Goal: Understand process/instructions: Learn about a topic

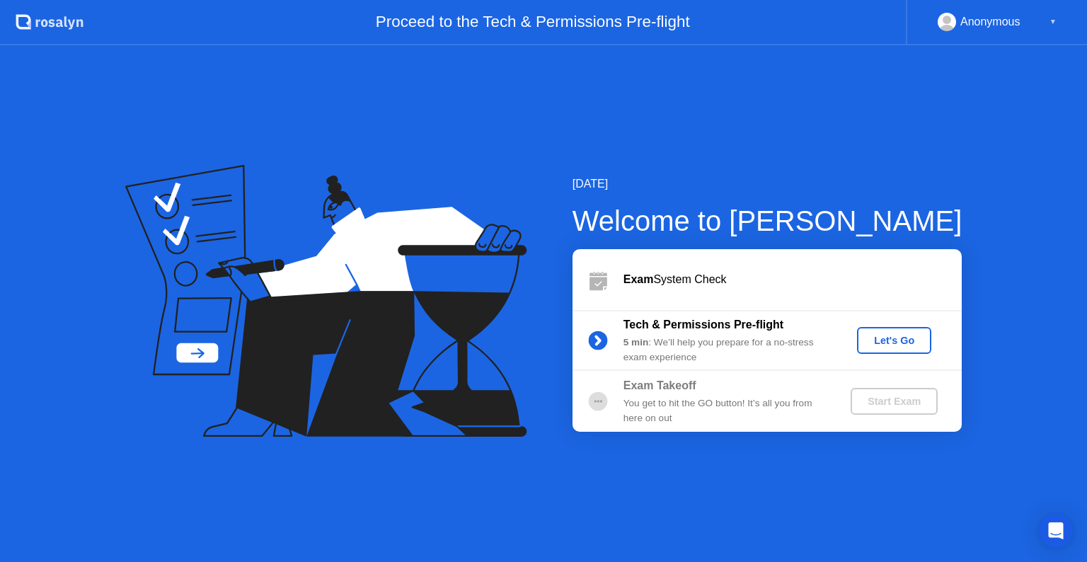
click at [887, 350] on button "Let's Go" at bounding box center [894, 340] width 74 height 27
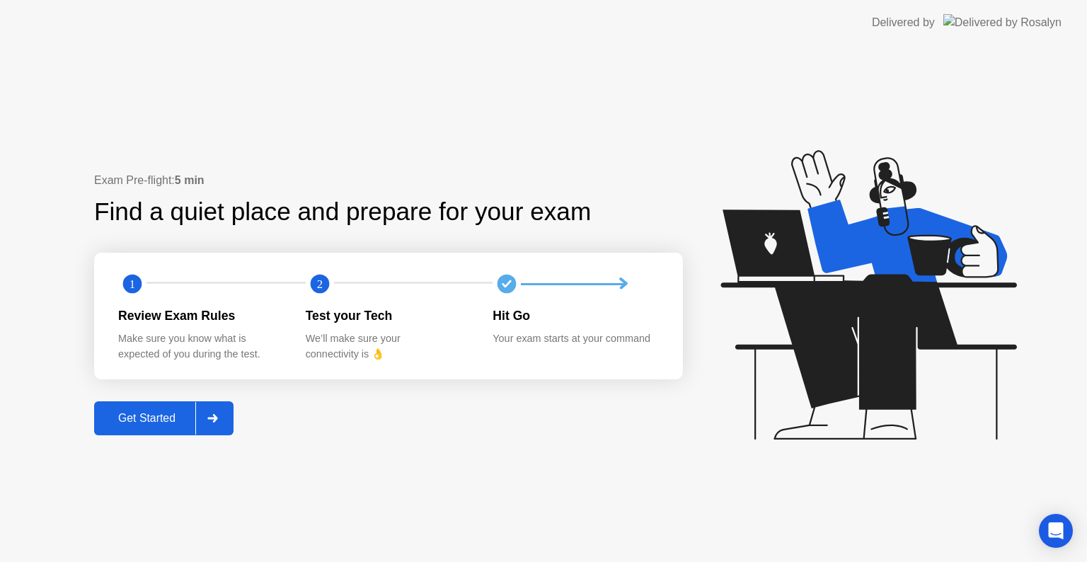
click at [216, 416] on icon at bounding box center [212, 418] width 10 height 8
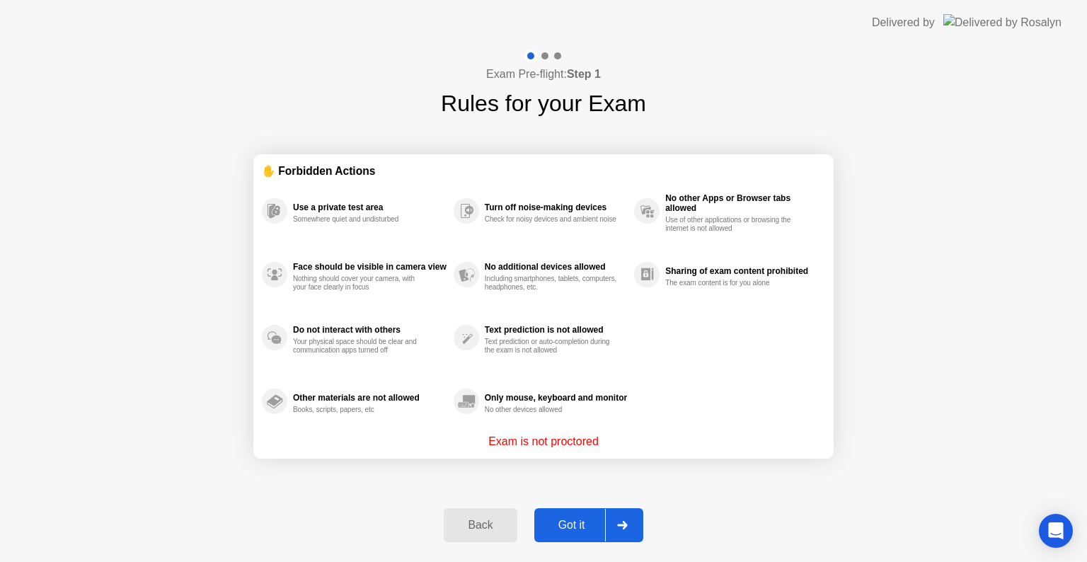
click at [565, 531] on div "Got it" at bounding box center [571, 525] width 67 height 13
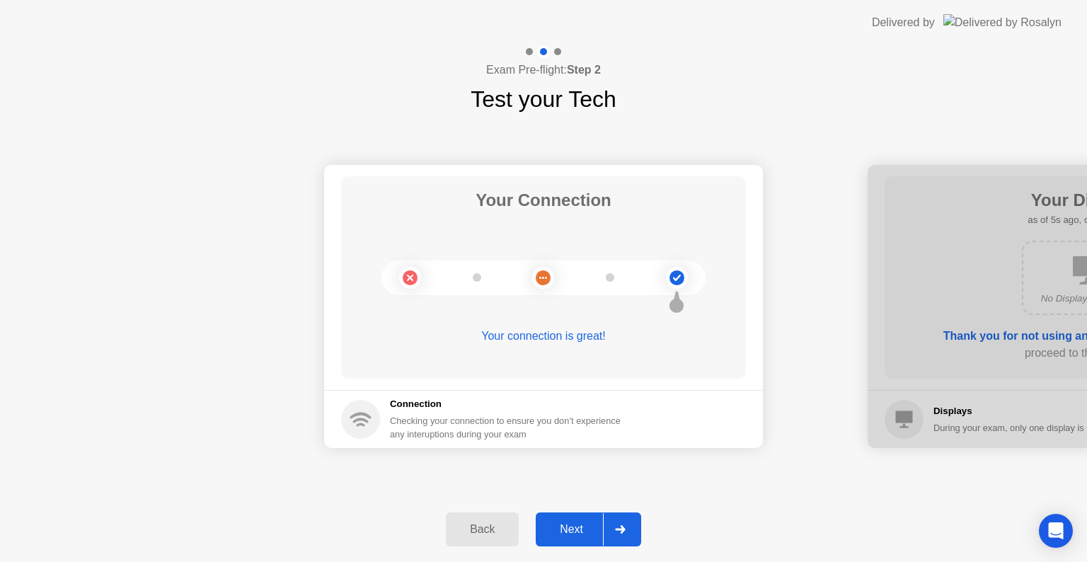
click at [614, 531] on div at bounding box center [620, 529] width 34 height 33
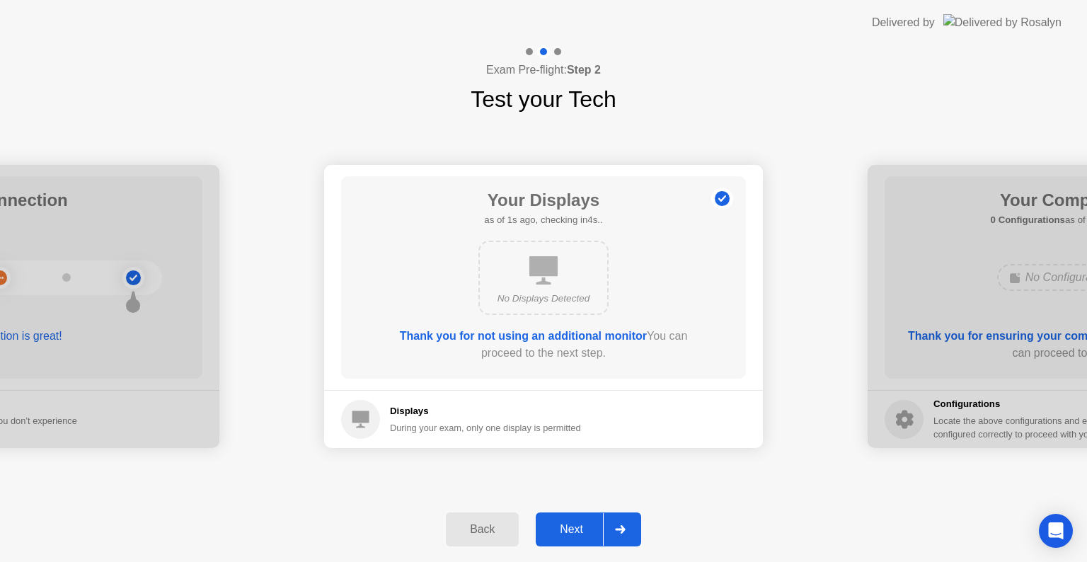
click at [549, 266] on icon at bounding box center [543, 270] width 28 height 28
click at [521, 339] on b "Thank you for not using an additional monitor" at bounding box center [523, 336] width 247 height 12
click at [616, 533] on div at bounding box center [620, 529] width 34 height 33
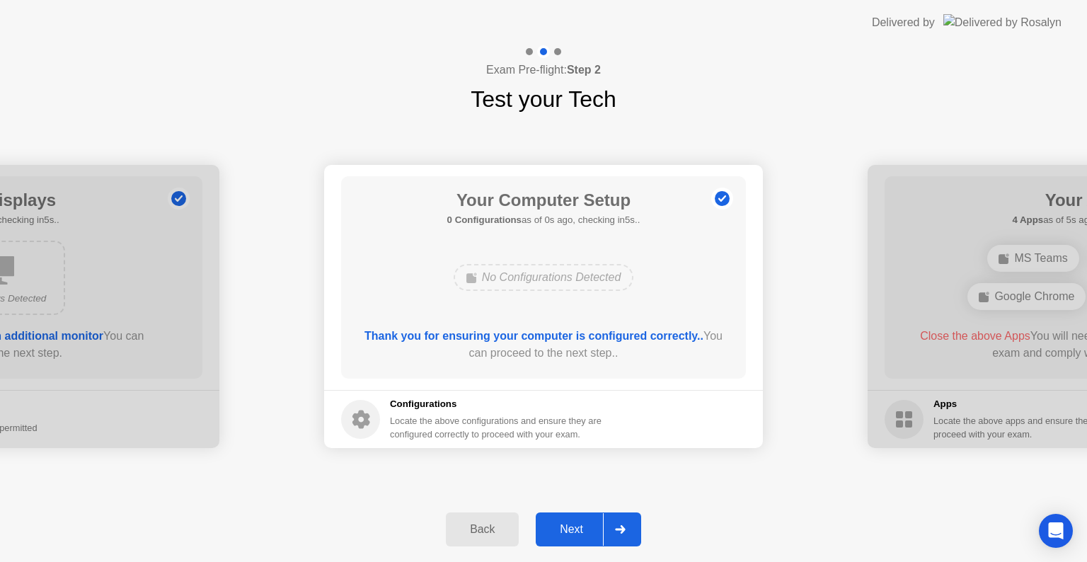
click at [614, 526] on div at bounding box center [620, 529] width 34 height 33
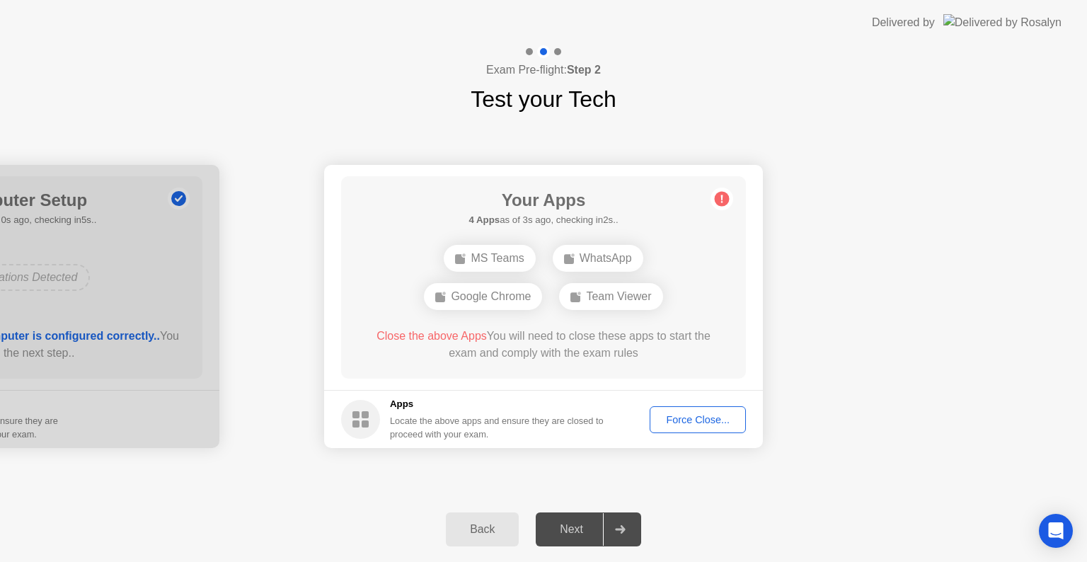
click at [676, 418] on div "Force Close..." at bounding box center [697, 419] width 86 height 11
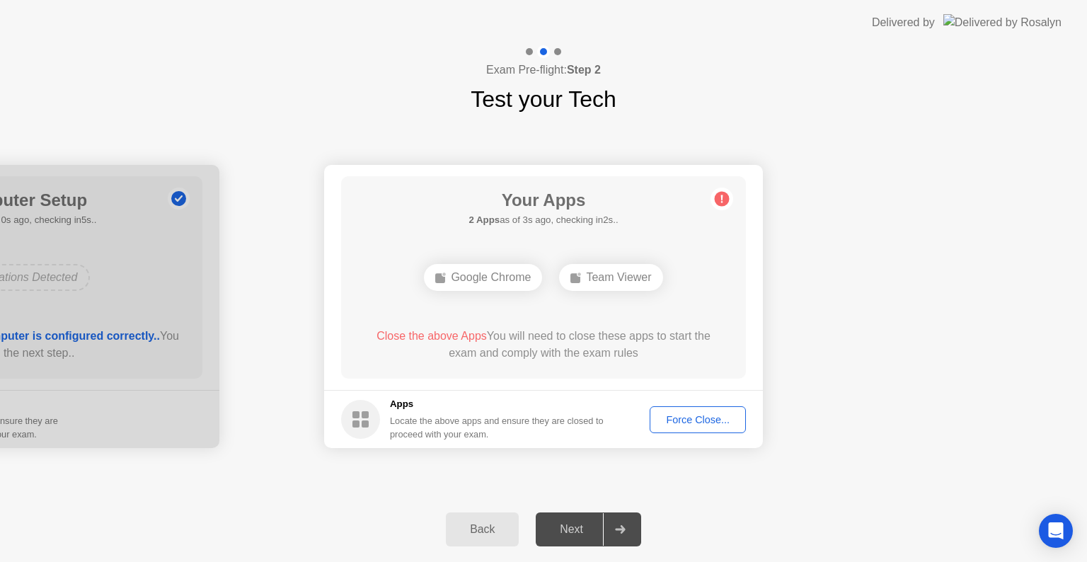
click at [685, 414] on div "Force Close..." at bounding box center [697, 419] width 86 height 11
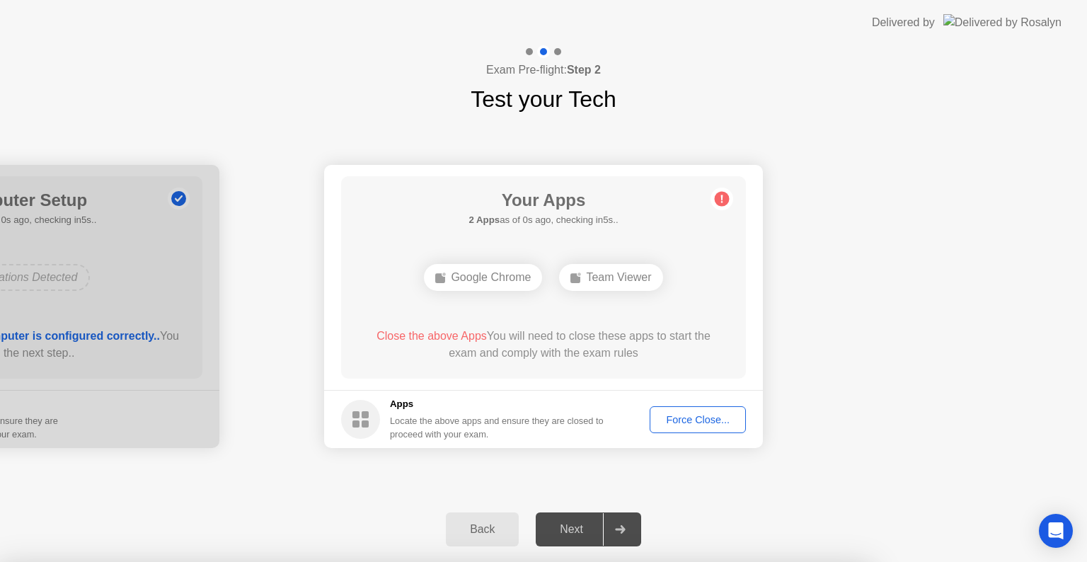
click at [841, 561] on div at bounding box center [543, 562] width 1087 height 0
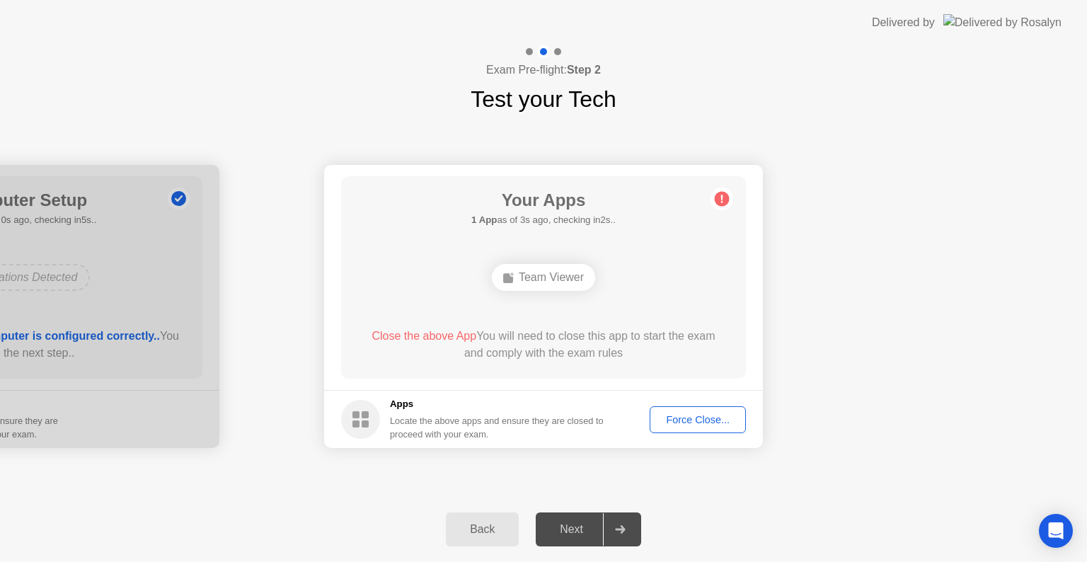
click at [616, 525] on icon at bounding box center [620, 529] width 11 height 8
click at [664, 427] on button "Force Close..." at bounding box center [698, 419] width 96 height 27
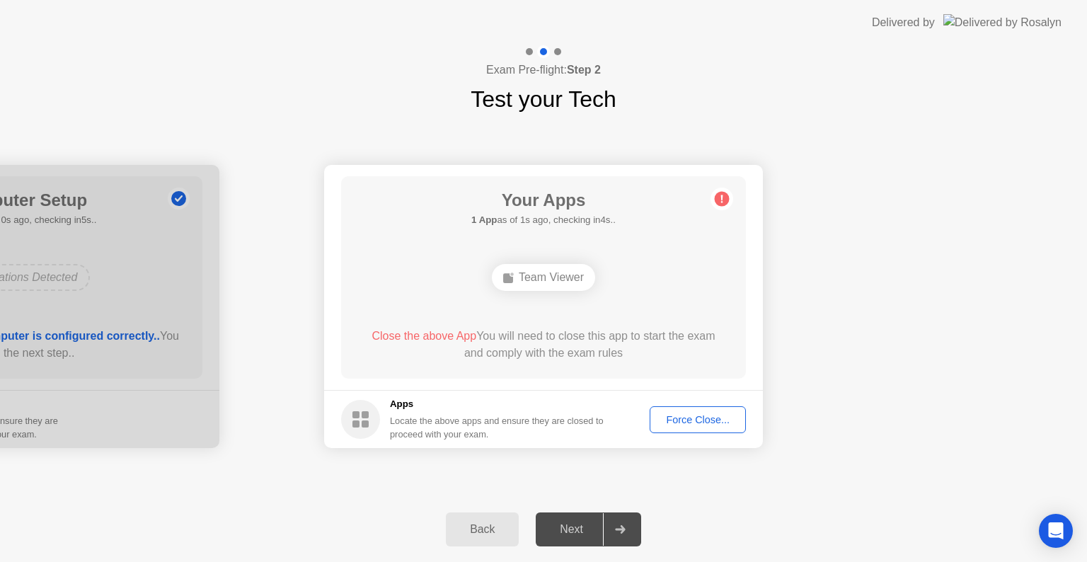
click at [364, 419] on circle at bounding box center [360, 419] width 39 height 39
click at [632, 526] on div at bounding box center [620, 529] width 34 height 33
click at [577, 528] on div "Next" at bounding box center [571, 529] width 63 height 13
click at [674, 425] on div "Force Close..." at bounding box center [697, 419] width 86 height 11
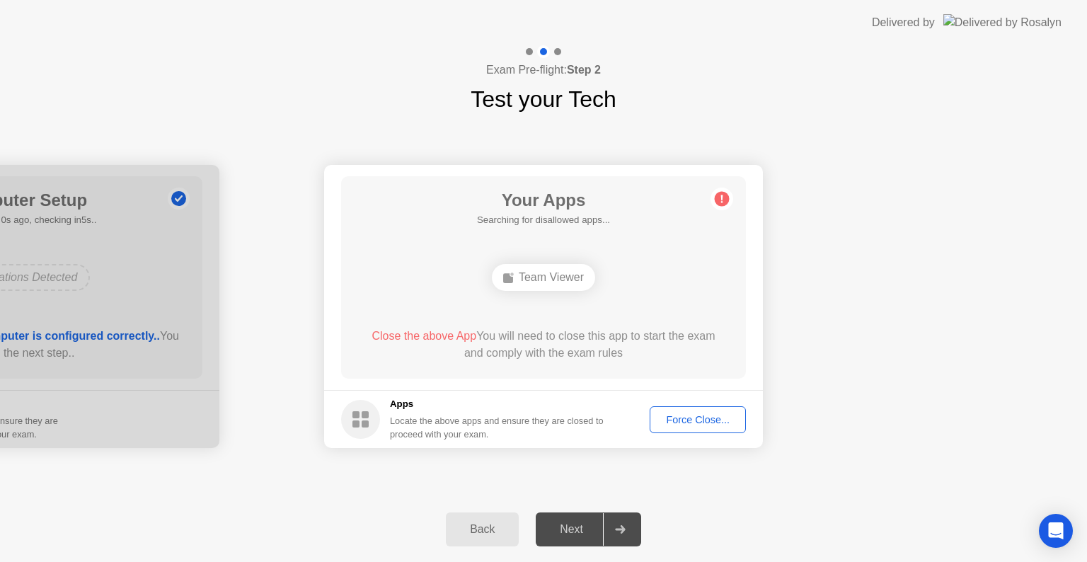
click at [688, 410] on button "Force Close..." at bounding box center [698, 419] width 96 height 27
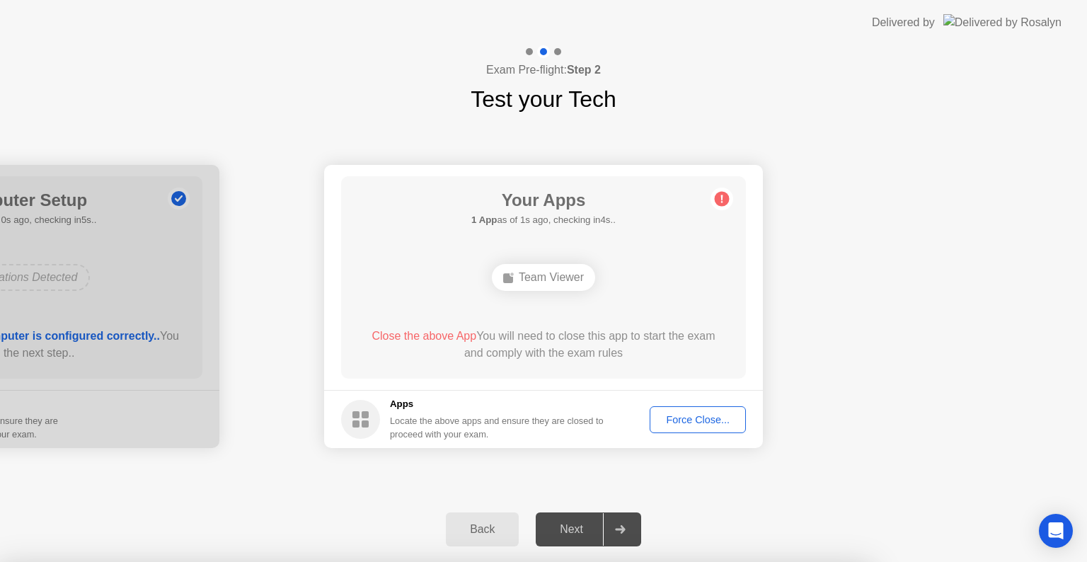
click at [792, 561] on div at bounding box center [543, 562] width 1087 height 0
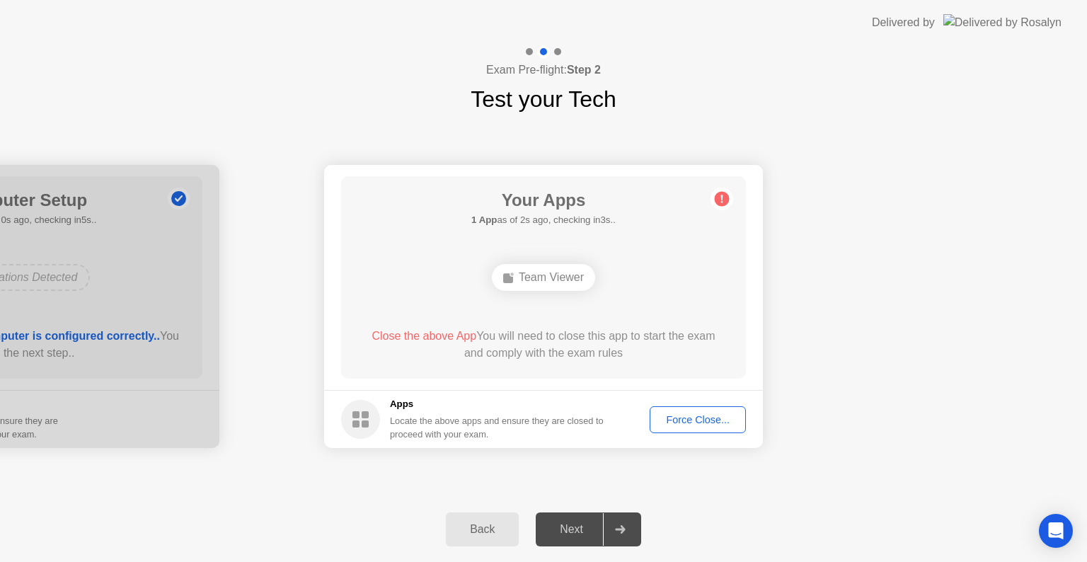
click at [701, 424] on div "Force Close..." at bounding box center [697, 419] width 86 height 11
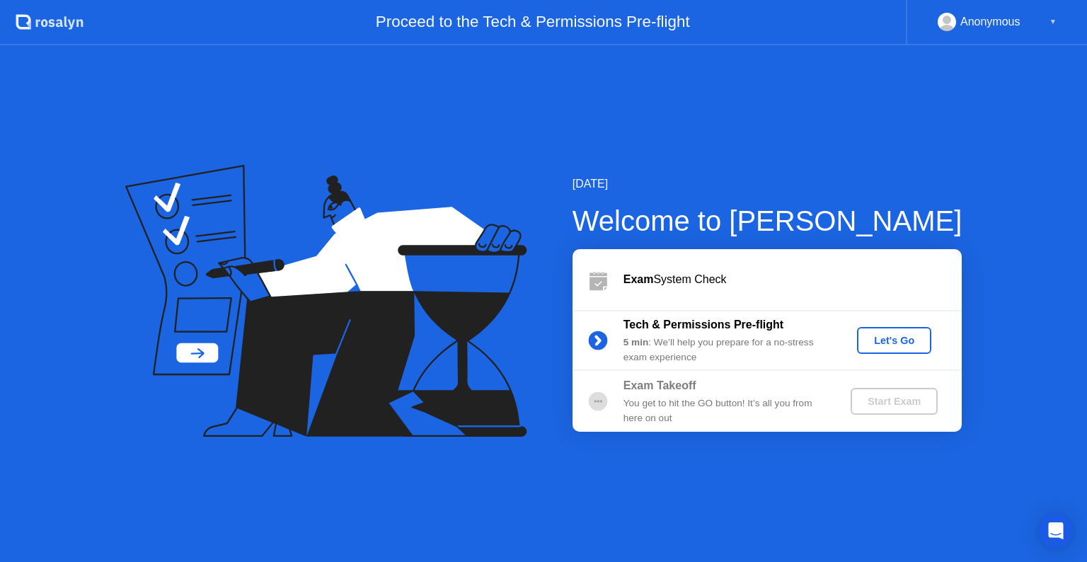
click at [875, 337] on div "Let's Go" at bounding box center [893, 340] width 63 height 11
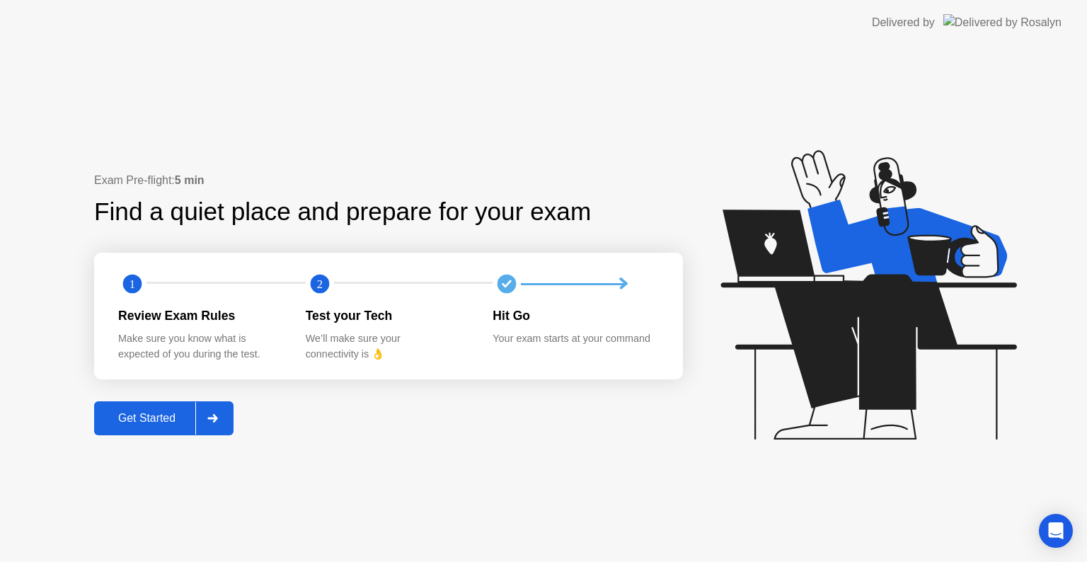
click at [212, 425] on div at bounding box center [212, 418] width 34 height 33
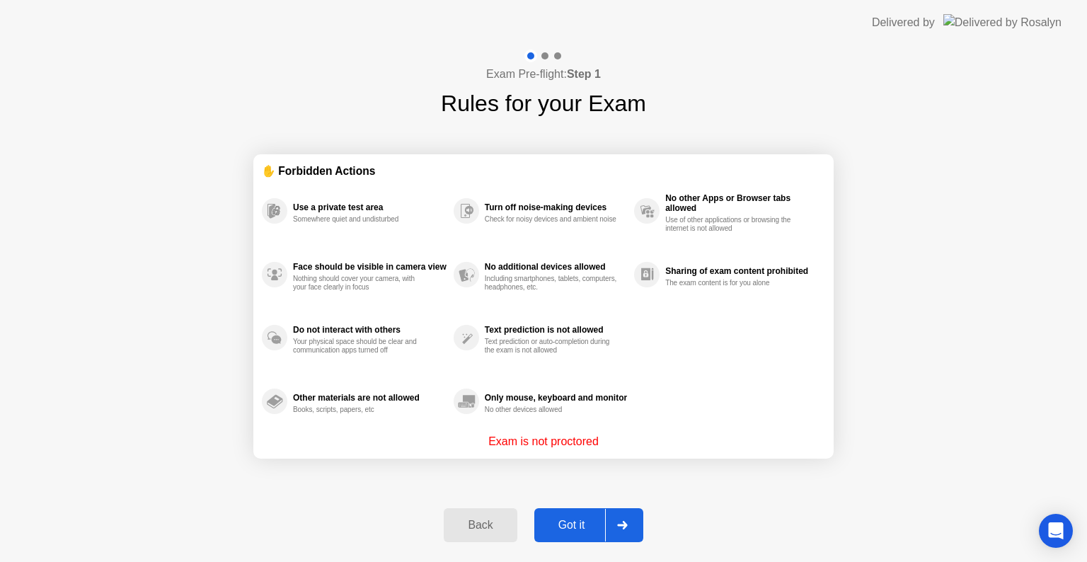
click at [619, 526] on icon at bounding box center [622, 525] width 11 height 8
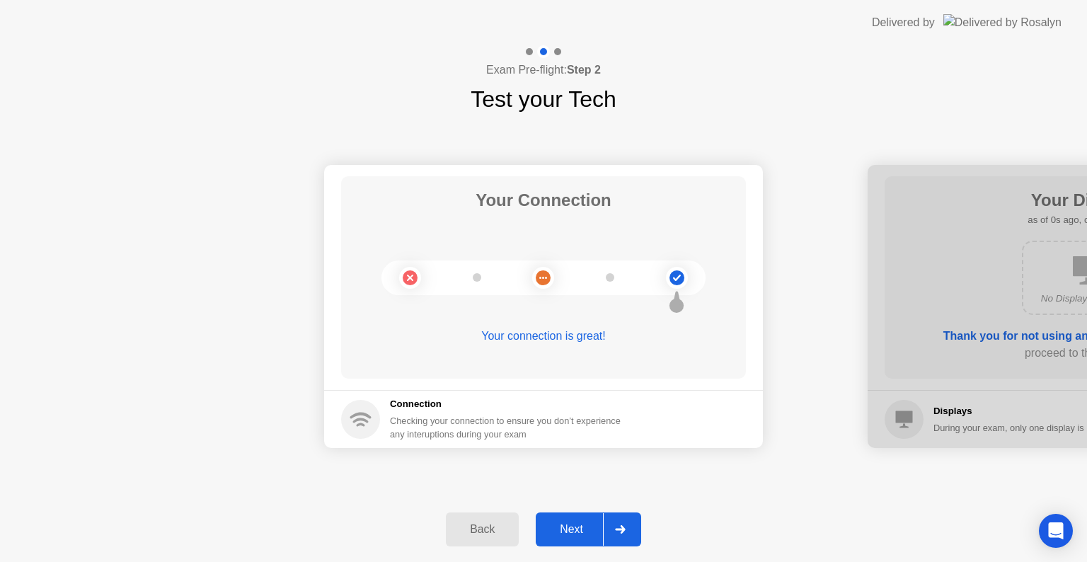
click at [619, 526] on icon at bounding box center [620, 529] width 11 height 8
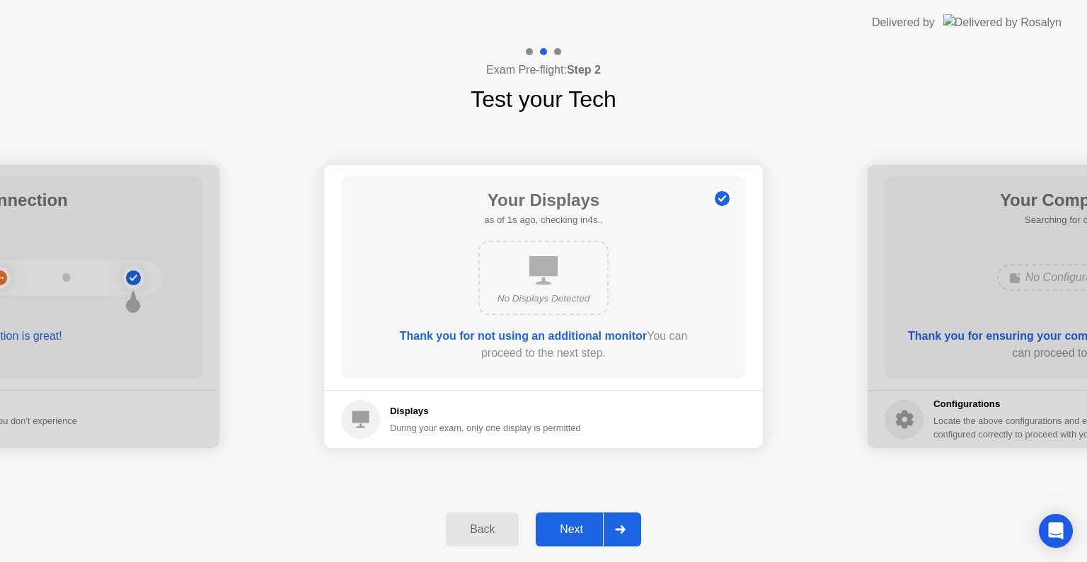
click at [619, 526] on icon at bounding box center [620, 529] width 11 height 8
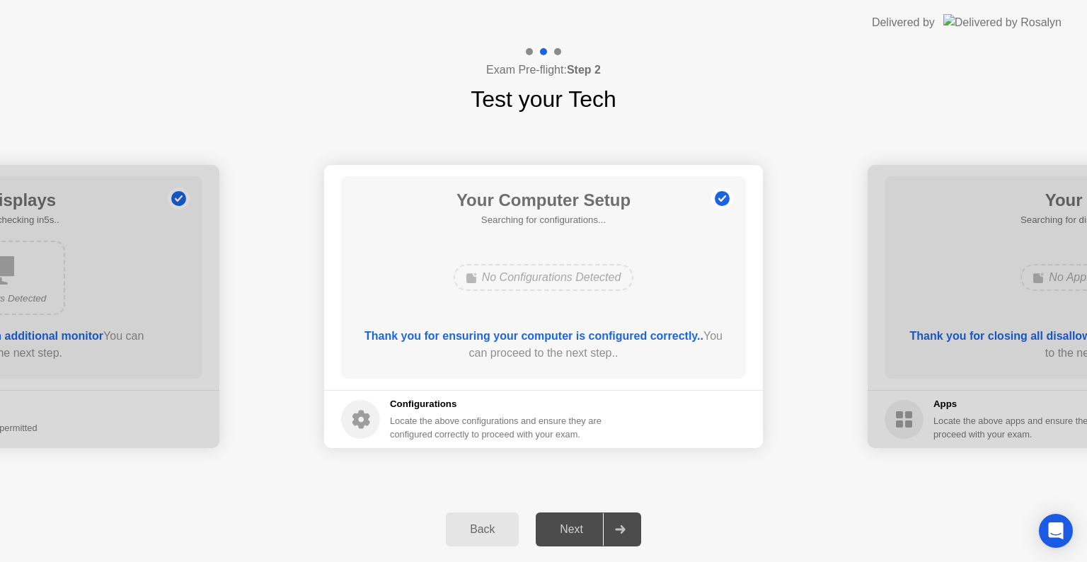
click at [619, 526] on icon at bounding box center [620, 529] width 11 height 8
click at [569, 530] on div "Next" at bounding box center [571, 529] width 63 height 13
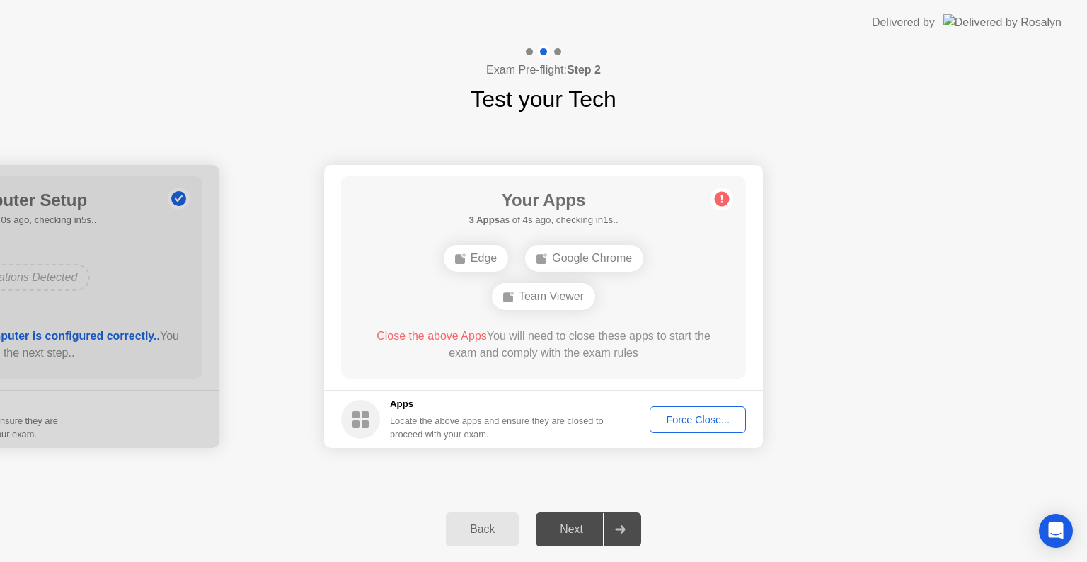
click at [659, 410] on button "Force Close..." at bounding box center [698, 419] width 96 height 27
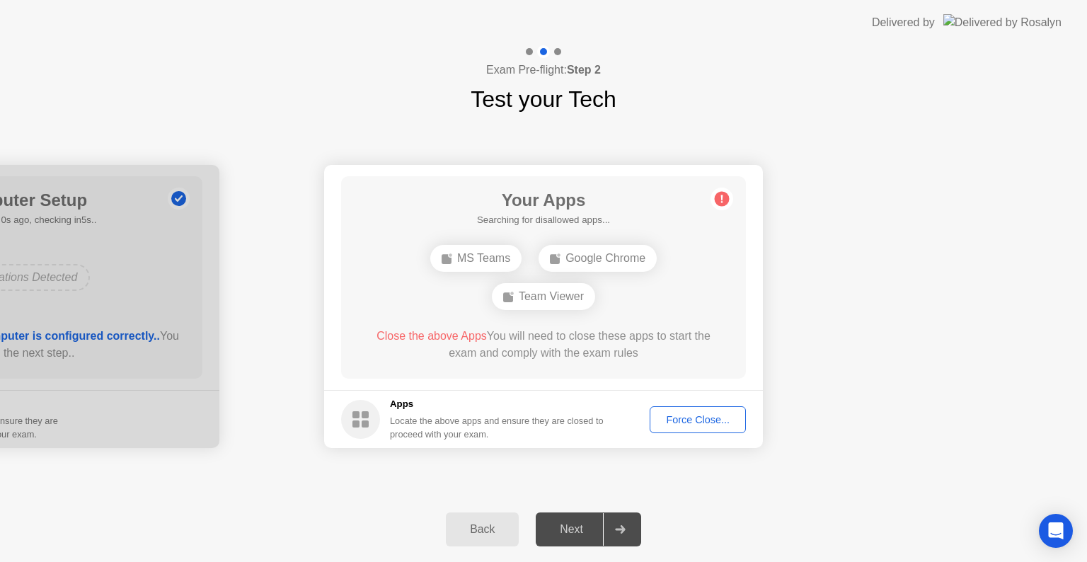
click at [661, 414] on div "Force Close..." at bounding box center [697, 419] width 86 height 11
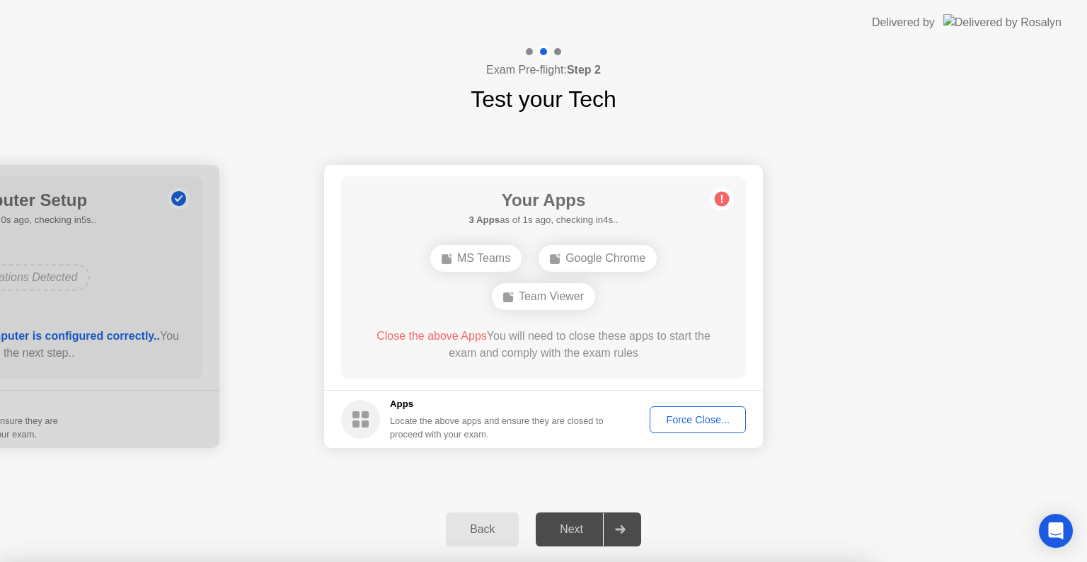
click at [744, 561] on div at bounding box center [543, 562] width 1087 height 0
click at [696, 561] on div at bounding box center [543, 562] width 1087 height 0
click at [870, 561] on div at bounding box center [543, 562] width 1087 height 0
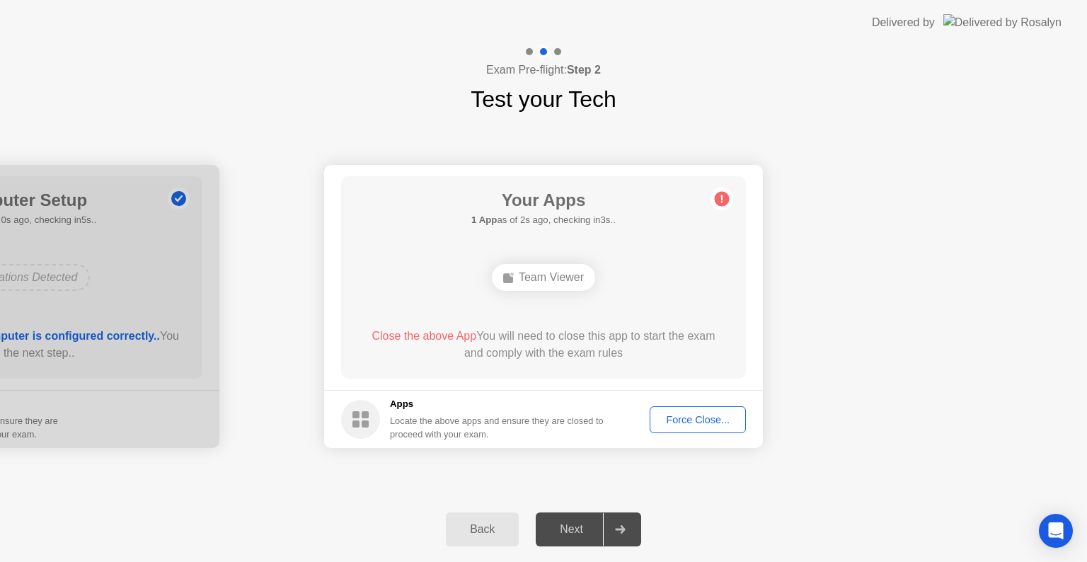
click at [691, 425] on div "Force Close..." at bounding box center [697, 419] width 86 height 11
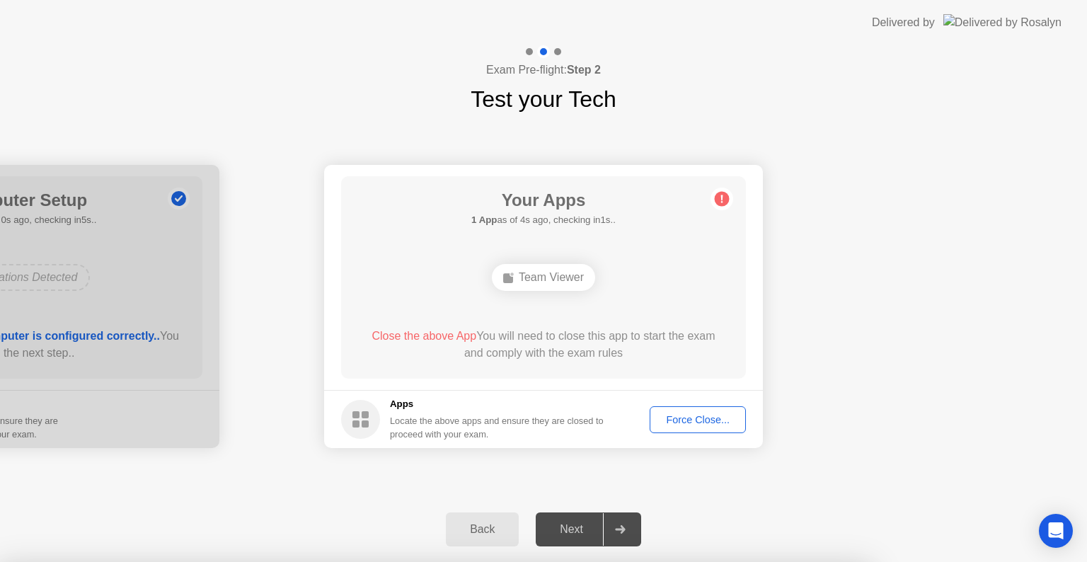
click at [853, 561] on div at bounding box center [543, 562] width 1087 height 0
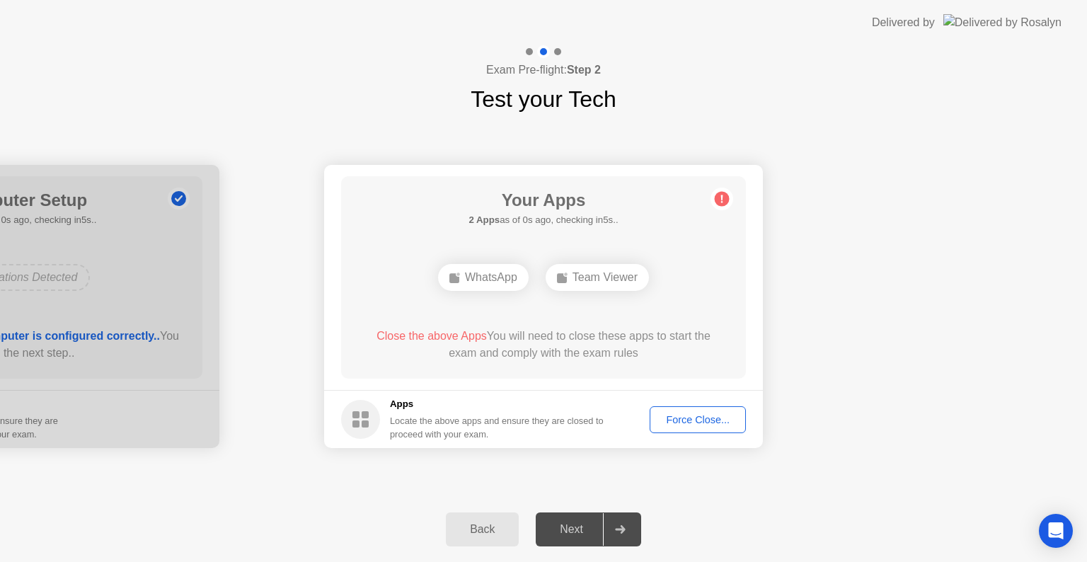
click at [615, 524] on div at bounding box center [620, 529] width 34 height 33
click at [620, 516] on div at bounding box center [620, 529] width 34 height 33
click at [574, 532] on div "Next" at bounding box center [571, 529] width 63 height 13
click at [655, 425] on div "Force Close..." at bounding box center [697, 419] width 86 height 11
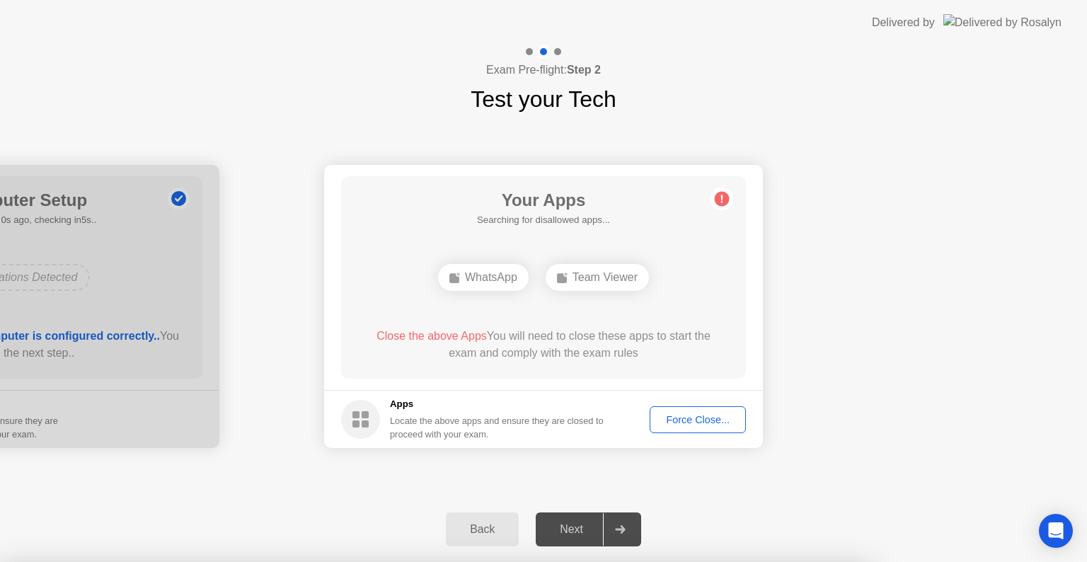
click at [964, 561] on div at bounding box center [543, 562] width 1087 height 0
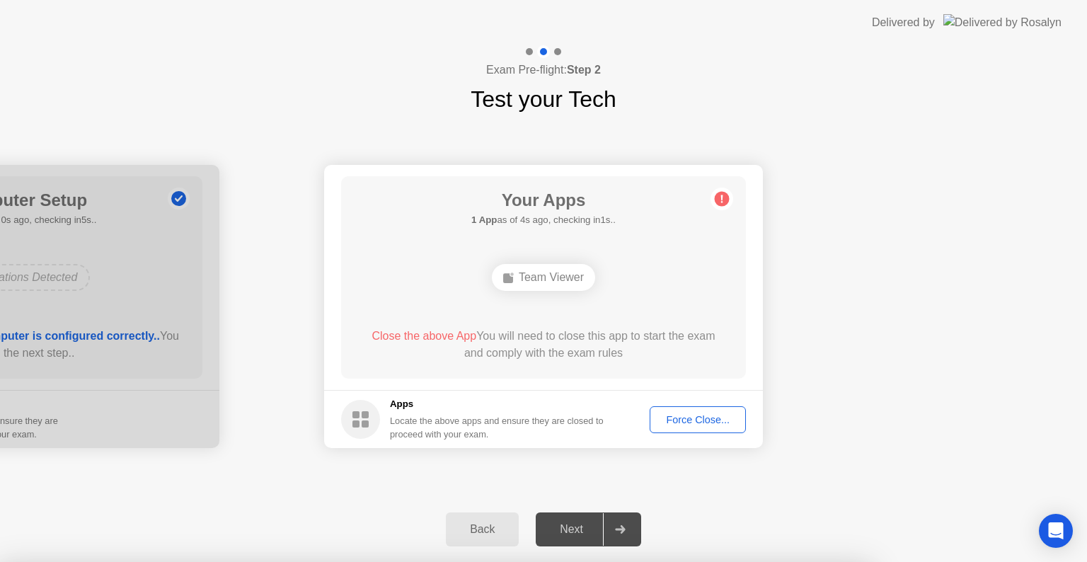
click at [957, 561] on div at bounding box center [543, 562] width 1087 height 0
click at [676, 561] on div at bounding box center [543, 562] width 1087 height 0
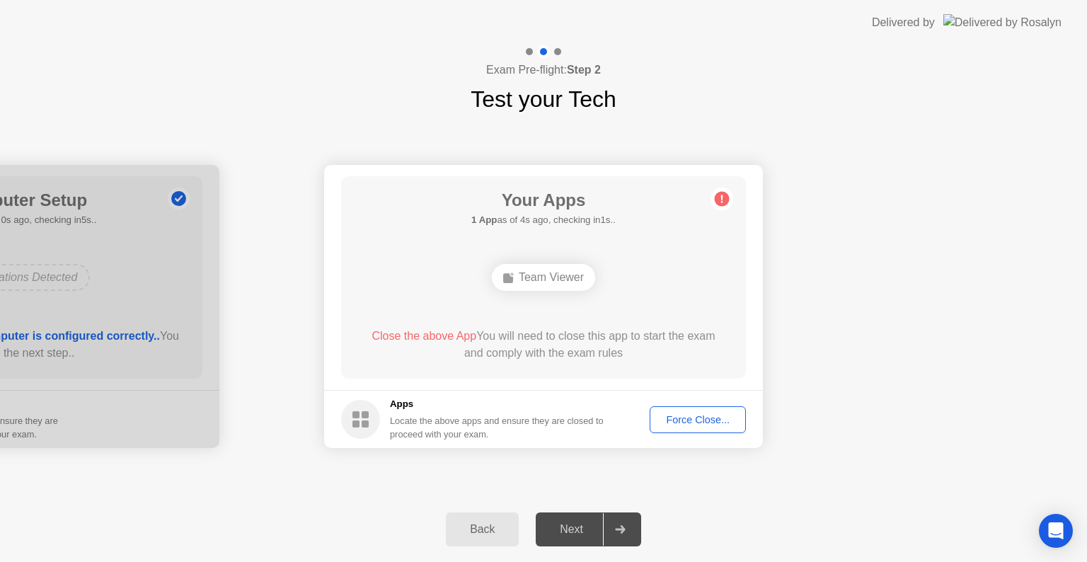
click at [685, 427] on button "Force Close..." at bounding box center [698, 419] width 96 height 27
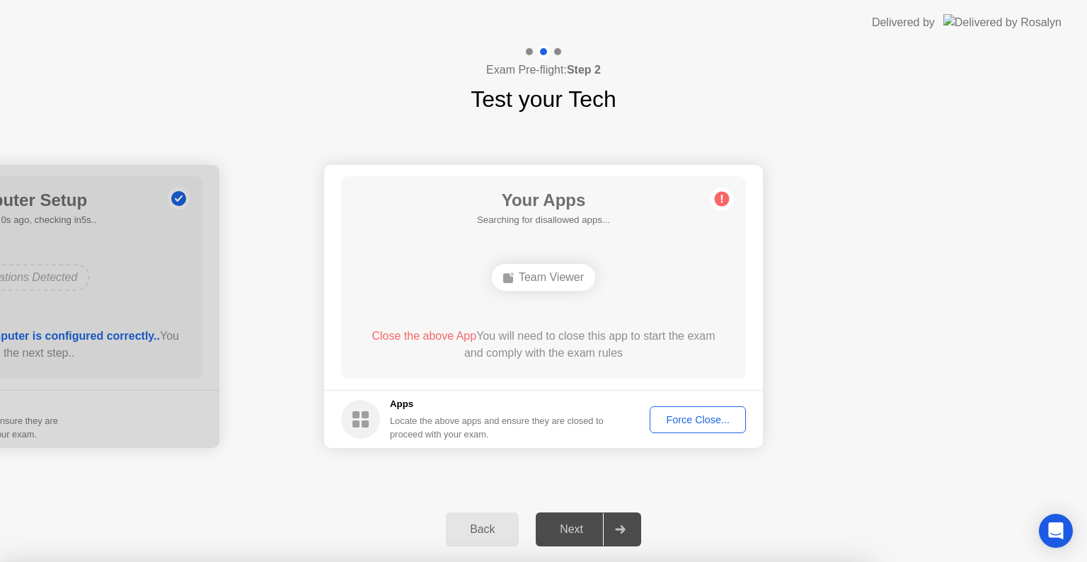
click at [995, 561] on div at bounding box center [543, 562] width 1087 height 0
click at [814, 561] on div at bounding box center [543, 562] width 1087 height 0
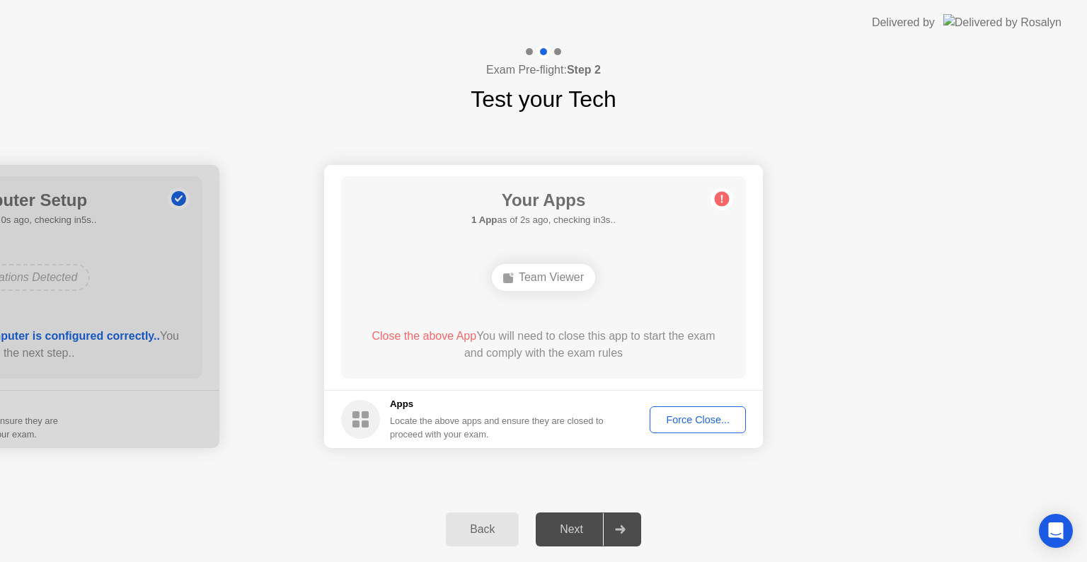
click at [1013, 119] on div "Your Connection Your connection is great! Connection Checking your connection t…" at bounding box center [543, 306] width 1087 height 381
click at [568, 533] on div "Next" at bounding box center [571, 529] width 63 height 13
click at [449, 337] on span "Close the above App" at bounding box center [423, 336] width 105 height 12
click at [673, 415] on div "Force Close..." at bounding box center [697, 419] width 86 height 11
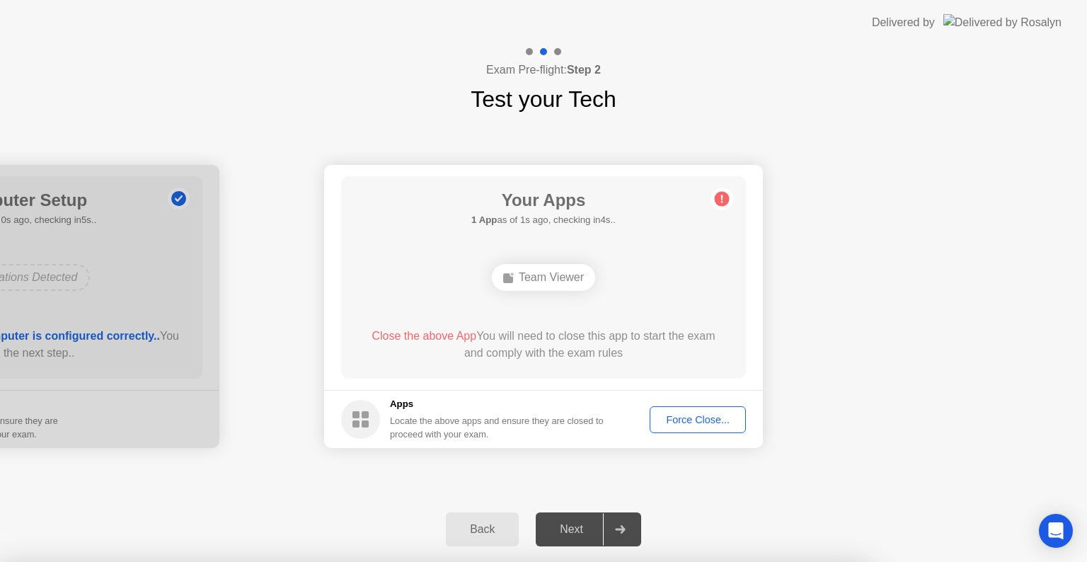
click at [770, 561] on div at bounding box center [543, 562] width 1087 height 0
click at [886, 561] on div at bounding box center [543, 562] width 1087 height 0
